Goal: Task Accomplishment & Management: Use online tool/utility

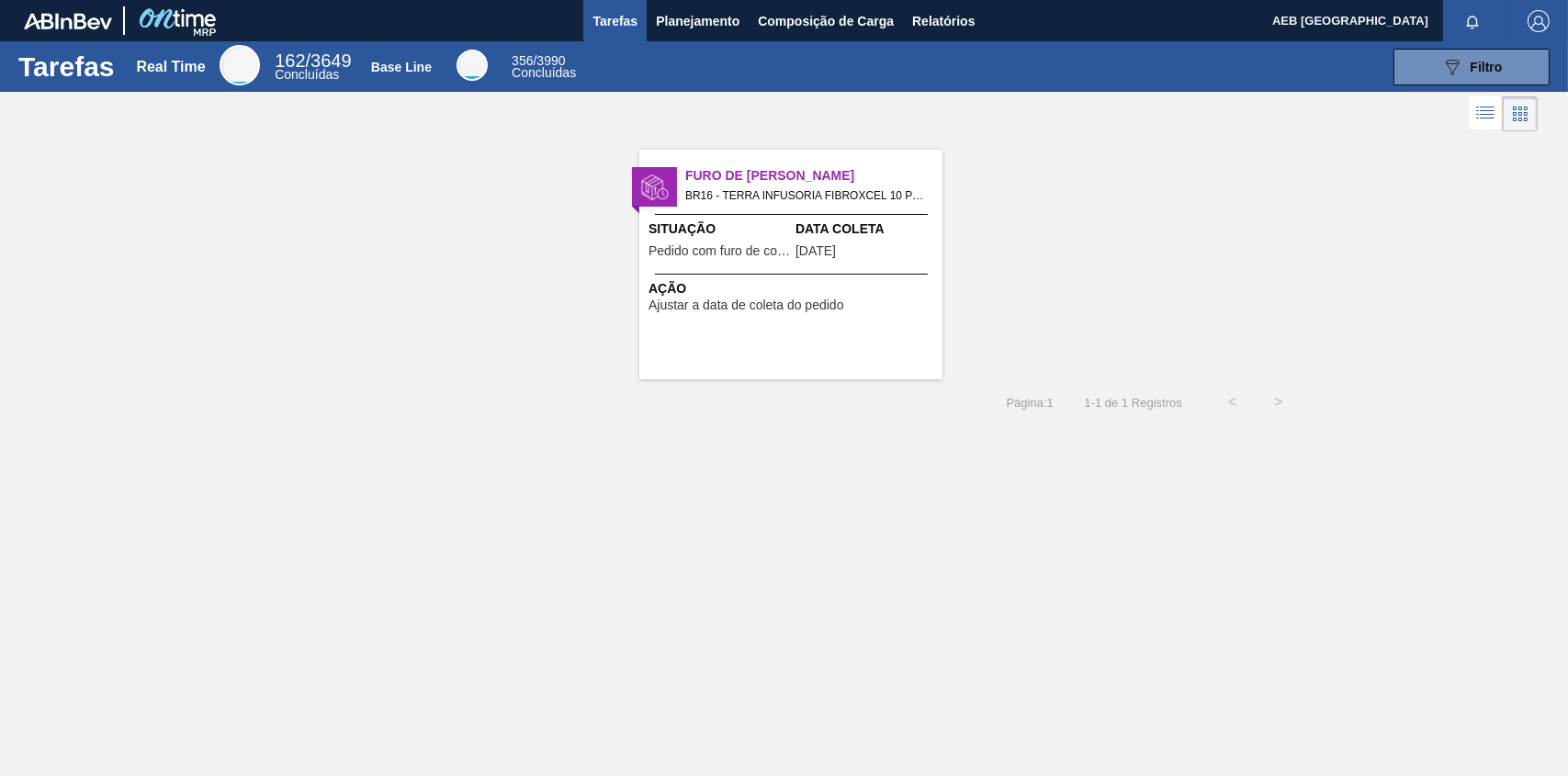
click at [800, 194] on span "BR16 - TERRA INFUSORIA FIBROXCEL 10 Pedido - 2030228" at bounding box center [805, 195] width 242 height 20
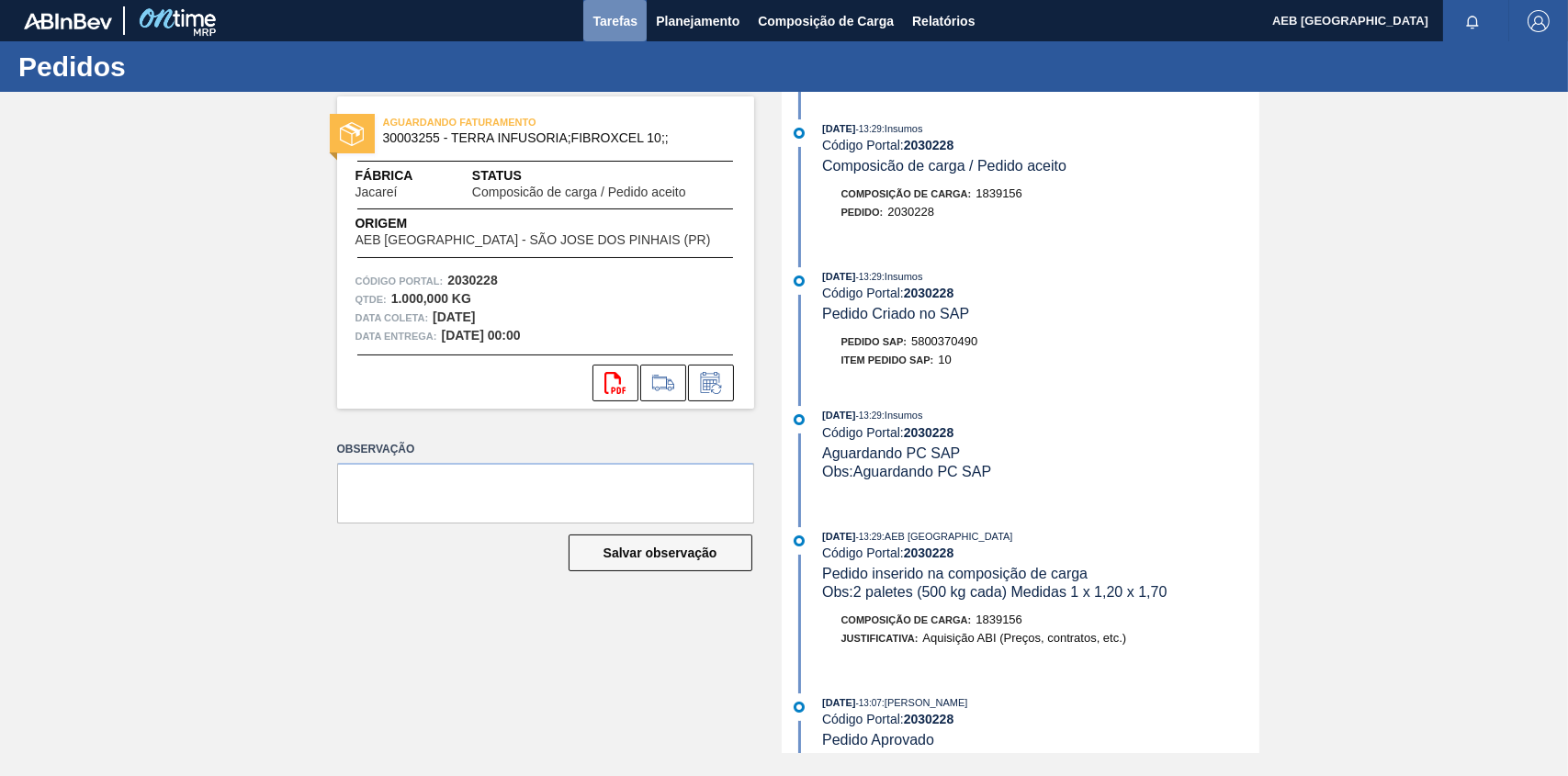
click at [603, 23] on span "Tarefas" at bounding box center [614, 21] width 45 height 22
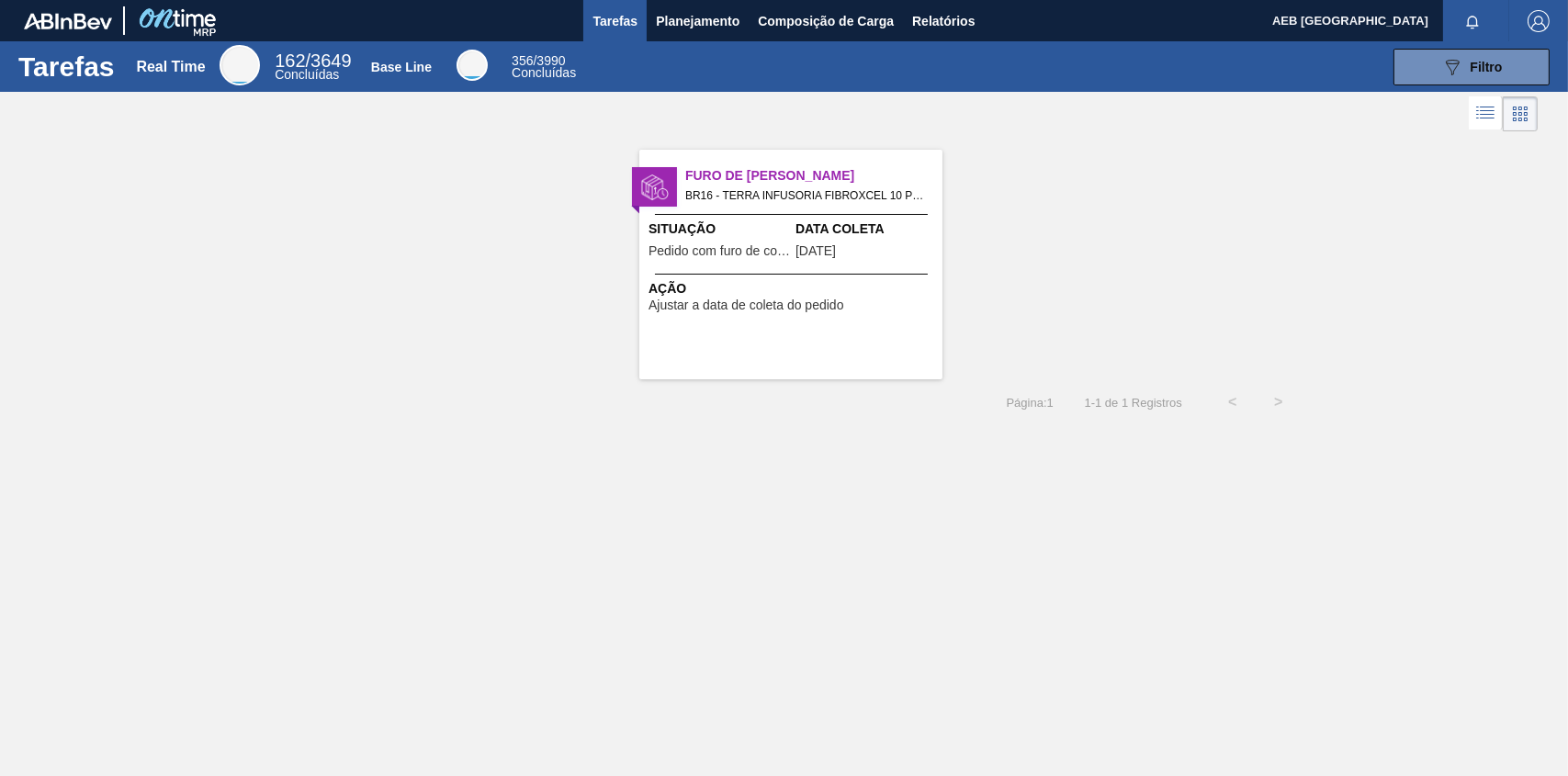
click at [816, 307] on span "Ajustar a data de coleta do pedido" at bounding box center [746, 305] width 196 height 14
